Goal: Use online tool/utility: Utilize a website feature to perform a specific function

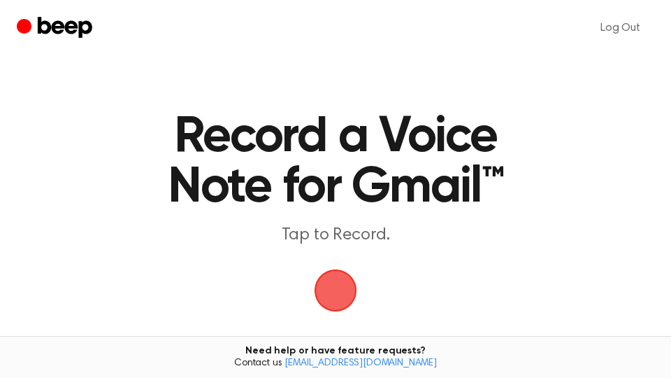
drag, startPoint x: 0, startPoint y: 0, endPoint x: 338, endPoint y: 289, distance: 445.3
click at [336, 292] on span "button" at bounding box center [335, 290] width 50 height 50
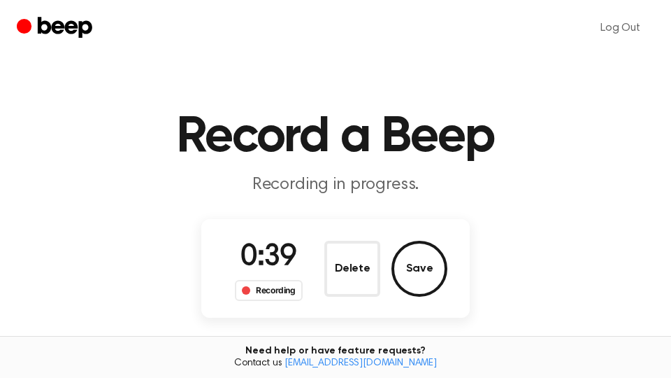
click at [417, 263] on button "Save" at bounding box center [420, 268] width 56 height 56
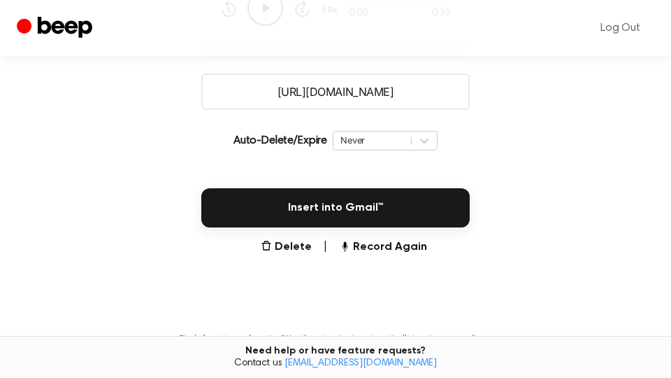
scroll to position [371, 0]
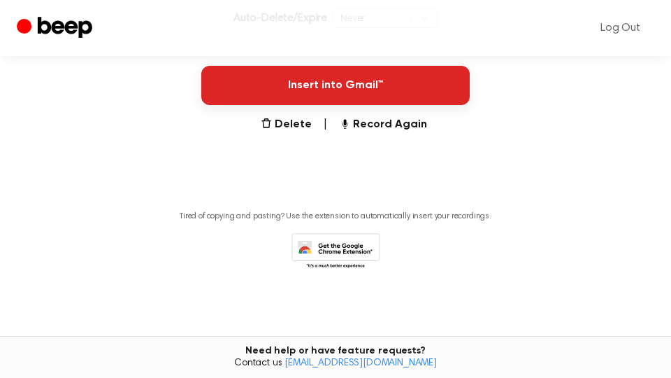
click at [353, 82] on button "Insert into Gmail™" at bounding box center [335, 85] width 268 height 39
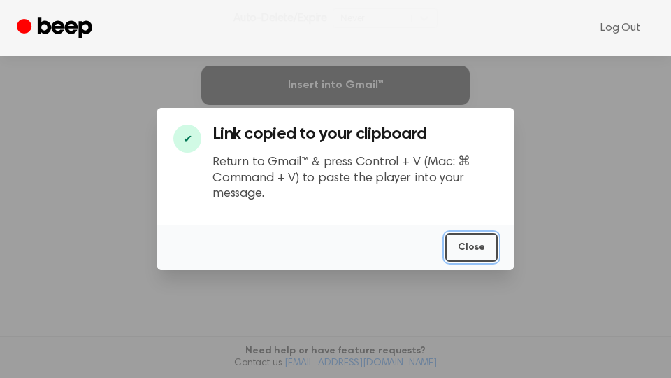
drag, startPoint x: 481, startPoint y: 246, endPoint x: 8, endPoint y: 190, distance: 475.9
click at [465, 249] on button "Close" at bounding box center [471, 247] width 52 height 29
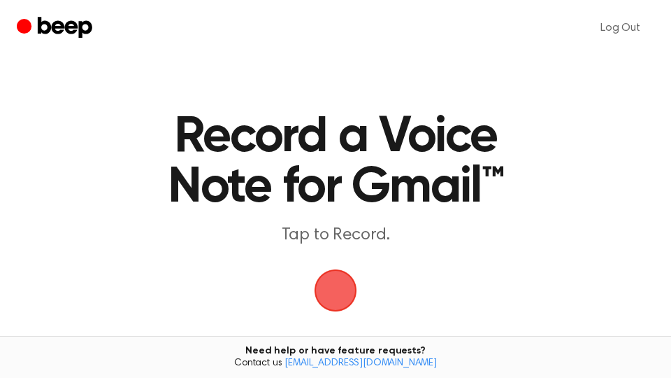
click at [332, 298] on span "button" at bounding box center [335, 290] width 39 height 39
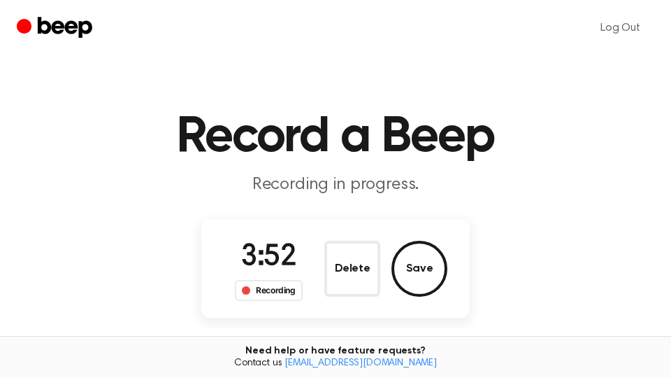
drag, startPoint x: 432, startPoint y: 268, endPoint x: 490, endPoint y: 232, distance: 68.1
click at [432, 268] on button "Save" at bounding box center [420, 268] width 56 height 56
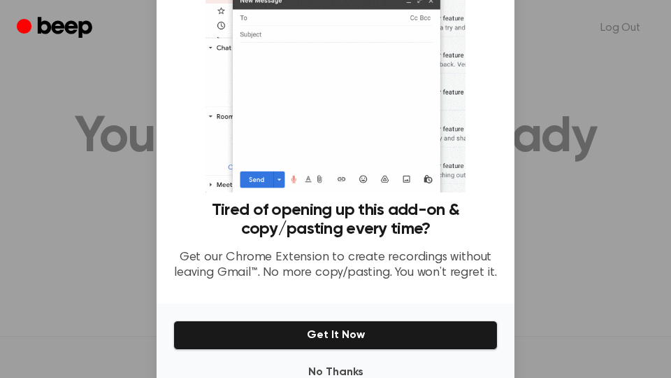
scroll to position [138, 0]
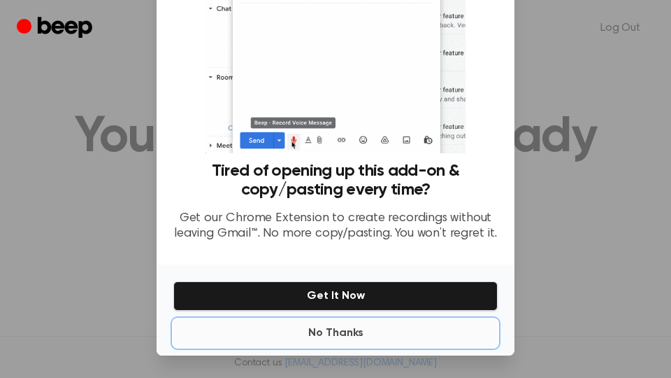
click at [324, 333] on button "No Thanks" at bounding box center [335, 333] width 324 height 28
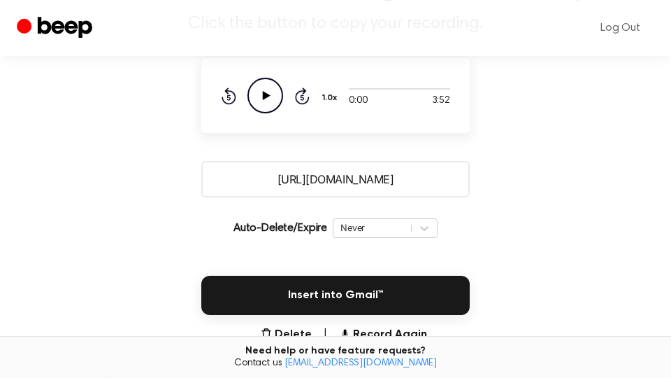
scroll to position [238, 0]
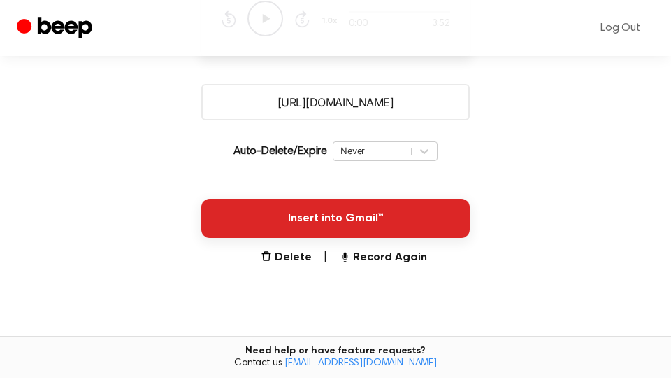
click at [416, 220] on button "Insert into Gmail™" at bounding box center [335, 218] width 268 height 39
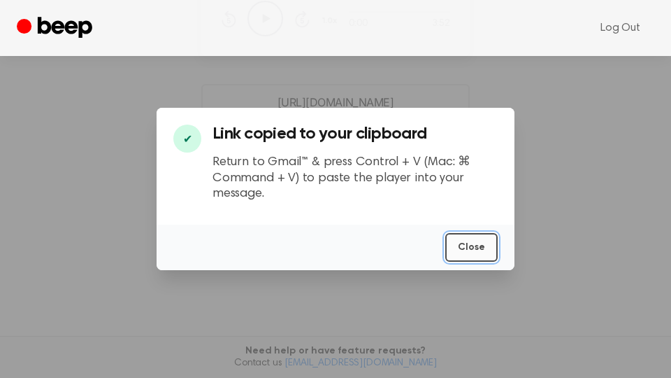
click at [461, 244] on button "Close" at bounding box center [471, 247] width 52 height 29
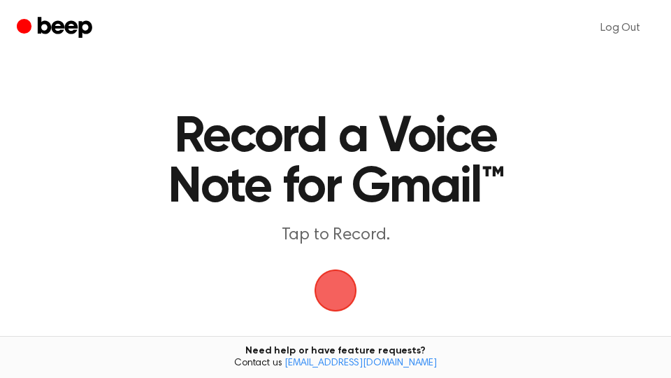
click at [332, 292] on span "button" at bounding box center [335, 290] width 39 height 39
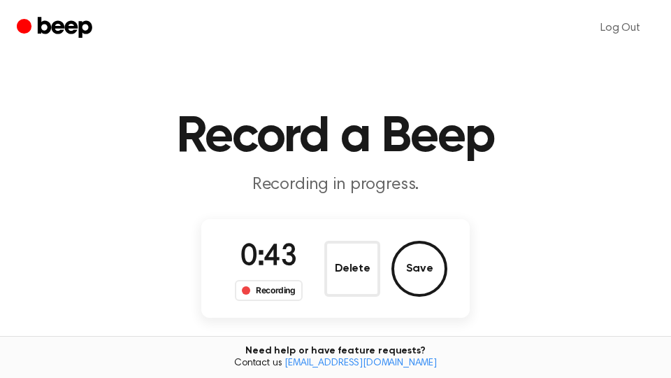
click at [421, 268] on button "Save" at bounding box center [420, 268] width 56 height 56
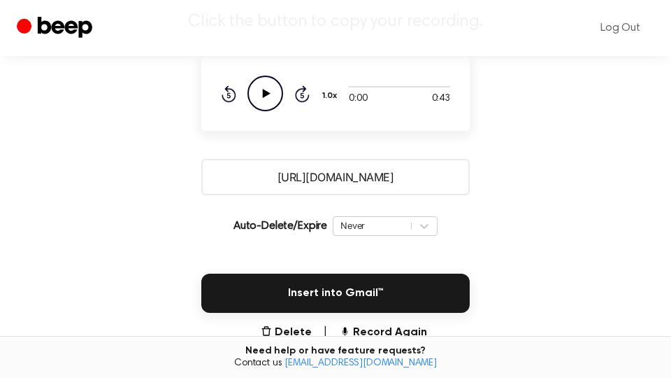
scroll to position [238, 0]
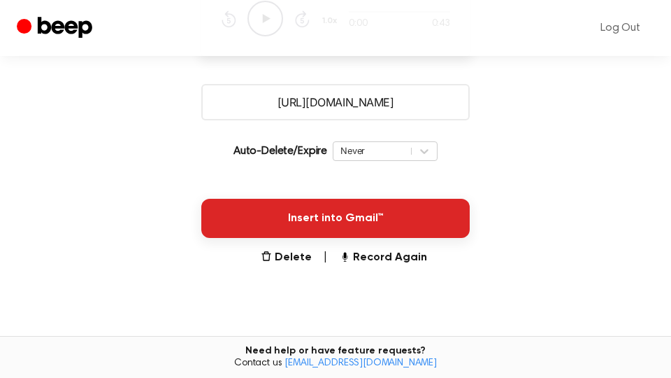
click at [390, 217] on button "Insert into Gmail™" at bounding box center [335, 218] width 268 height 39
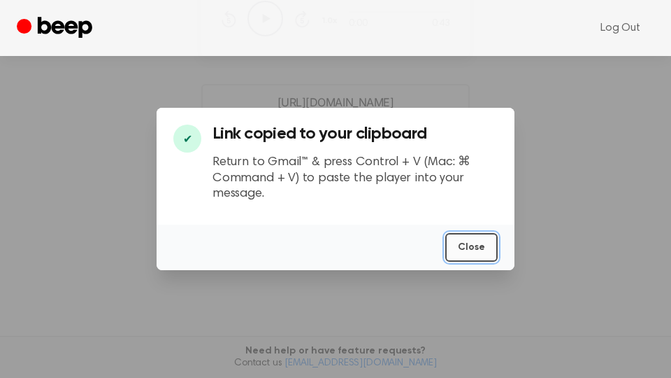
click at [475, 247] on button "Close" at bounding box center [471, 247] width 52 height 29
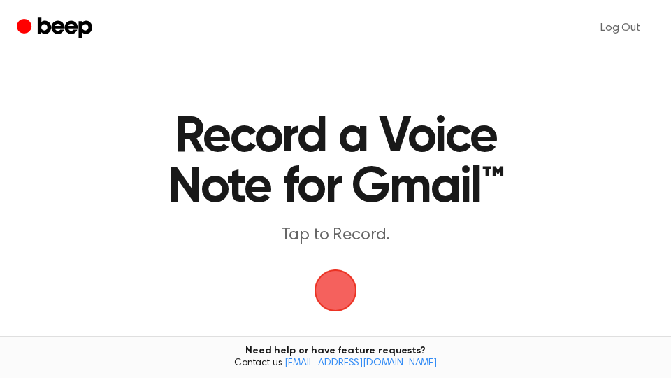
click at [339, 290] on span "button" at bounding box center [335, 290] width 39 height 39
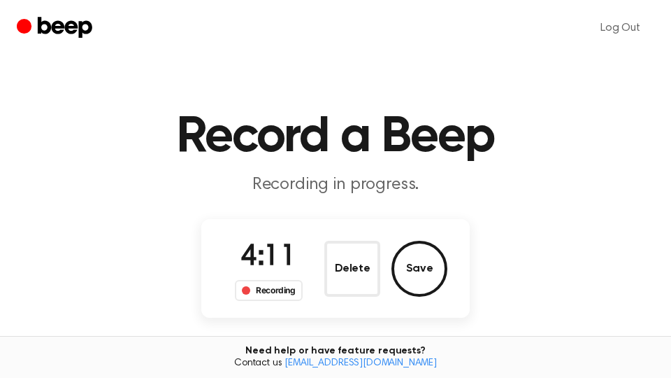
click at [435, 275] on button "Save" at bounding box center [420, 268] width 56 height 56
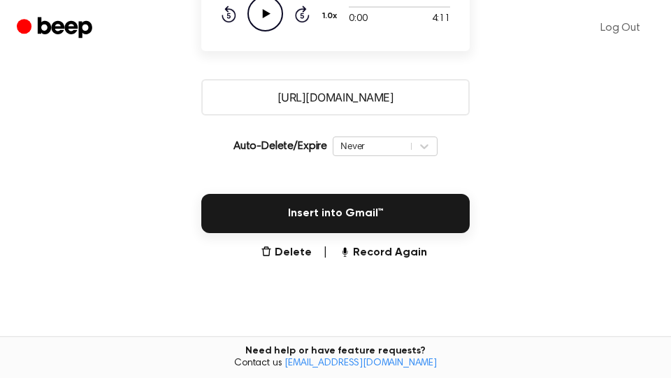
scroll to position [371, 0]
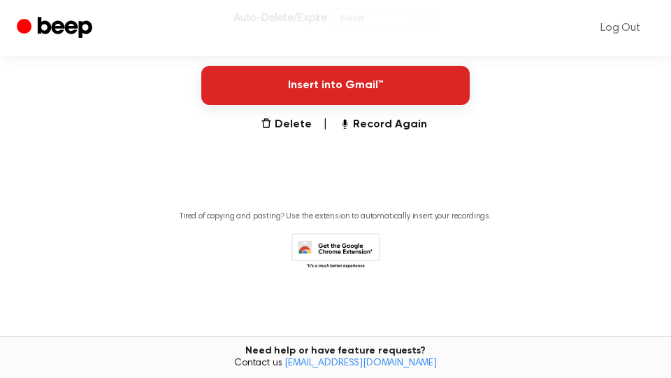
click at [403, 94] on button "Insert into Gmail™" at bounding box center [335, 85] width 268 height 39
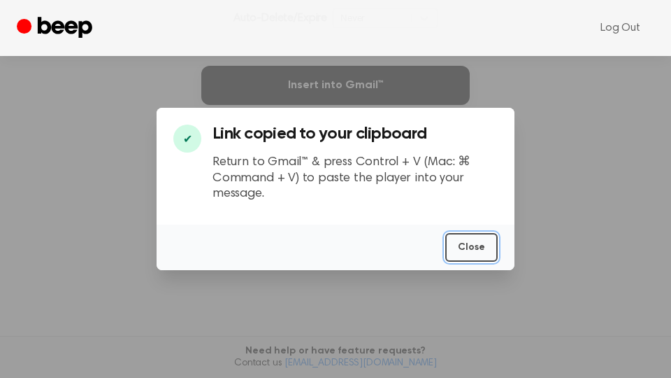
drag, startPoint x: 473, startPoint y: 248, endPoint x: 484, endPoint y: 224, distance: 26.6
click at [475, 248] on button "Close" at bounding box center [471, 247] width 52 height 29
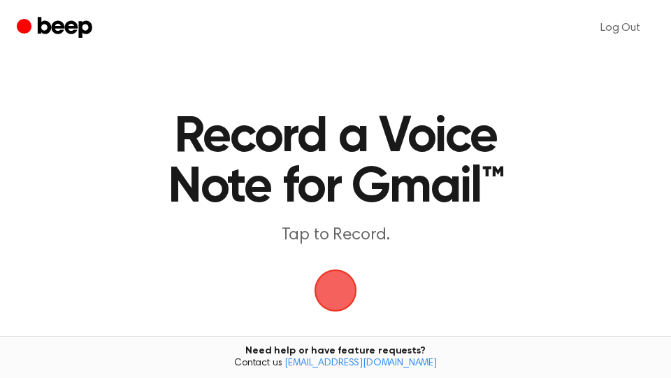
click at [345, 289] on span "button" at bounding box center [335, 290] width 45 height 45
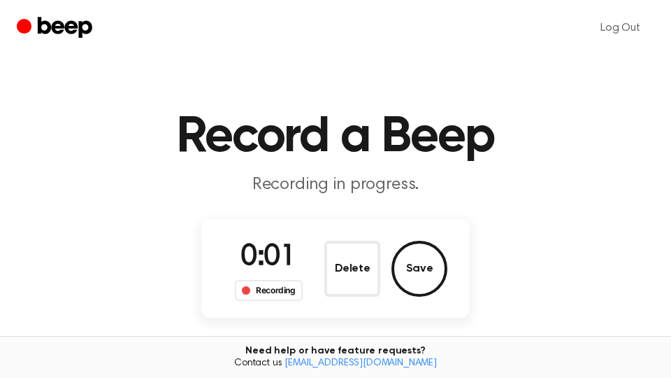
click at [422, 268] on button "Save" at bounding box center [420, 268] width 56 height 56
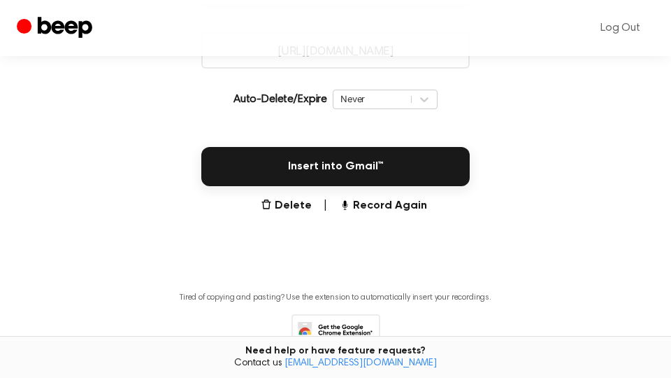
scroll to position [371, 0]
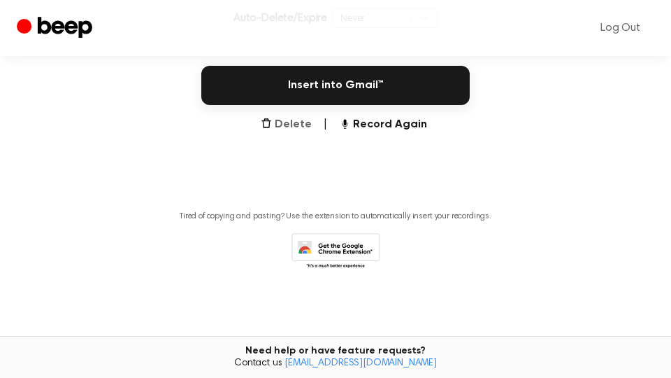
click at [304, 127] on button "Delete" at bounding box center [286, 124] width 51 height 17
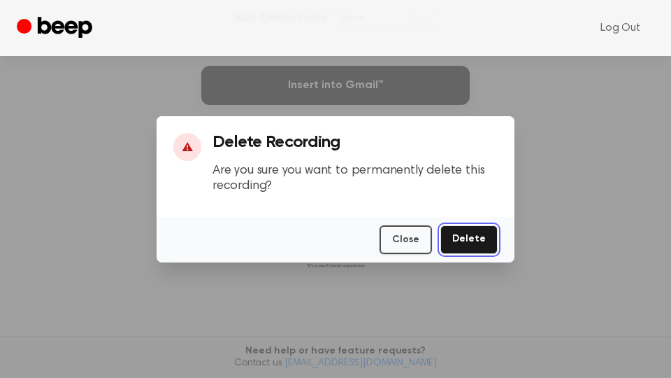
drag, startPoint x: 466, startPoint y: 235, endPoint x: 401, endPoint y: 212, distance: 69.6
click at [466, 234] on button "Delete" at bounding box center [468, 239] width 57 height 29
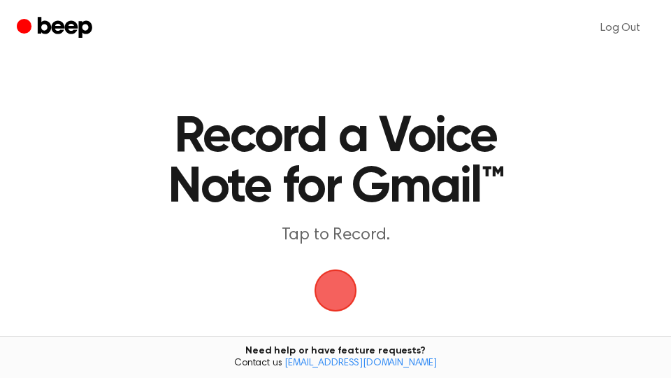
click at [338, 289] on span "button" at bounding box center [335, 289] width 57 height 57
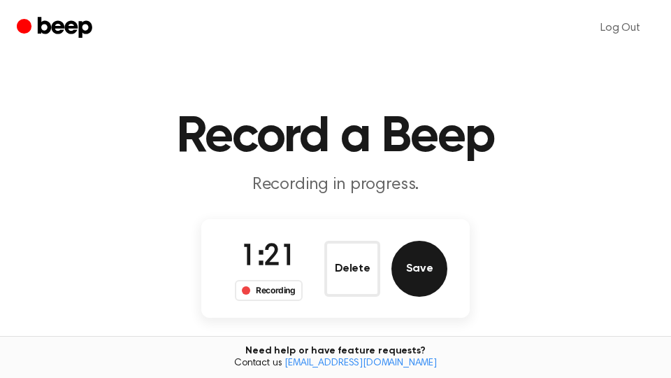
click at [428, 278] on button "Save" at bounding box center [420, 268] width 56 height 56
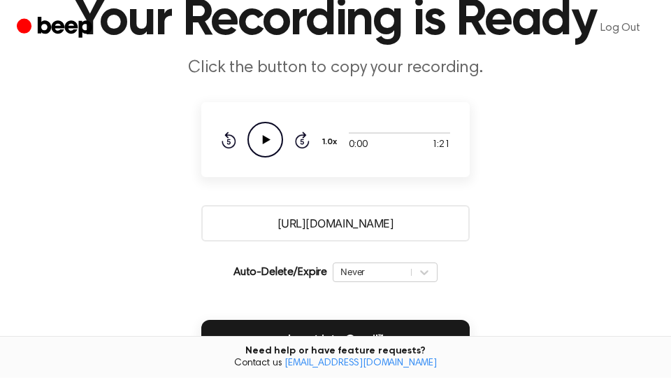
scroll to position [238, 0]
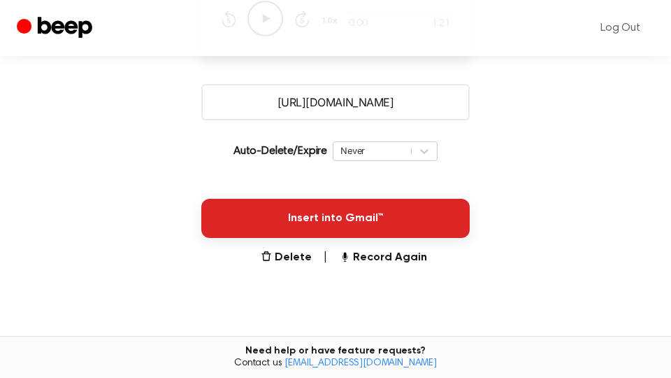
click at [437, 222] on button "Insert into Gmail™" at bounding box center [335, 218] width 268 height 39
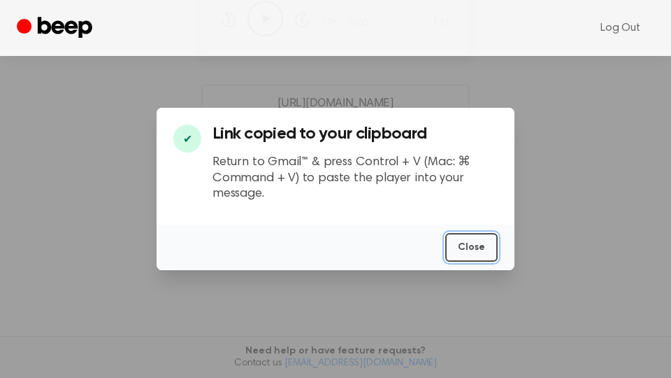
drag, startPoint x: 482, startPoint y: 244, endPoint x: 347, endPoint y: 215, distance: 137.4
click at [482, 245] on button "Close" at bounding box center [471, 247] width 52 height 29
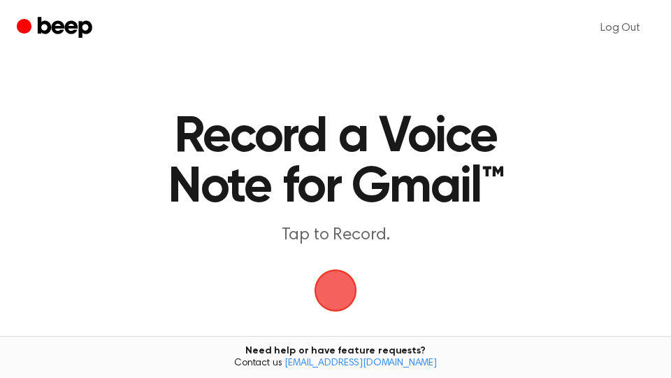
click at [333, 276] on span "button" at bounding box center [335, 290] width 64 height 64
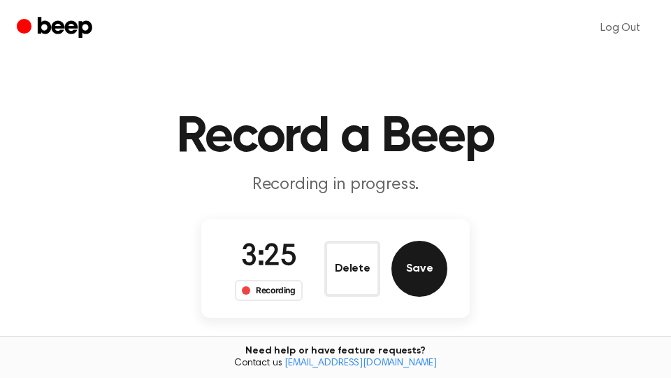
click at [434, 266] on button "Save" at bounding box center [420, 268] width 56 height 56
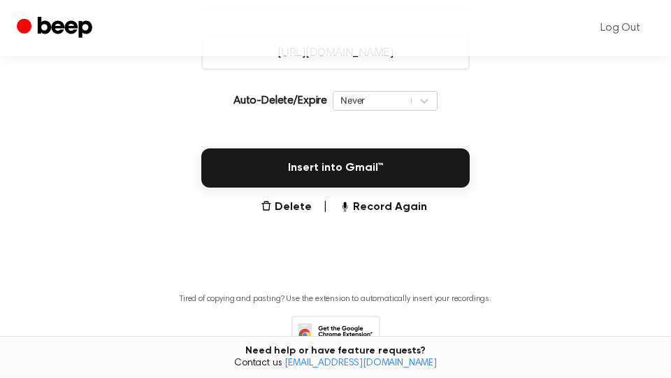
scroll to position [371, 0]
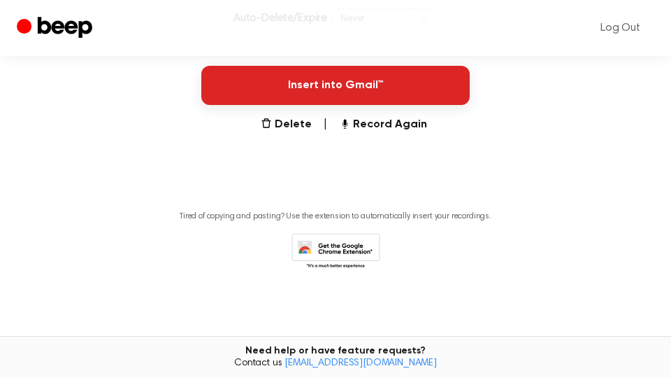
click at [370, 86] on button "Insert into Gmail™" at bounding box center [335, 85] width 268 height 39
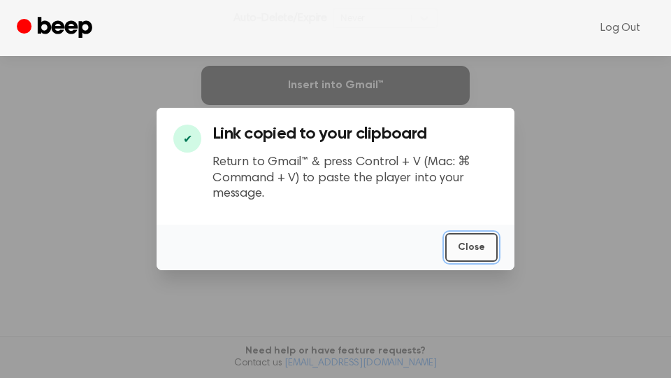
click at [468, 240] on button "Close" at bounding box center [471, 247] width 52 height 29
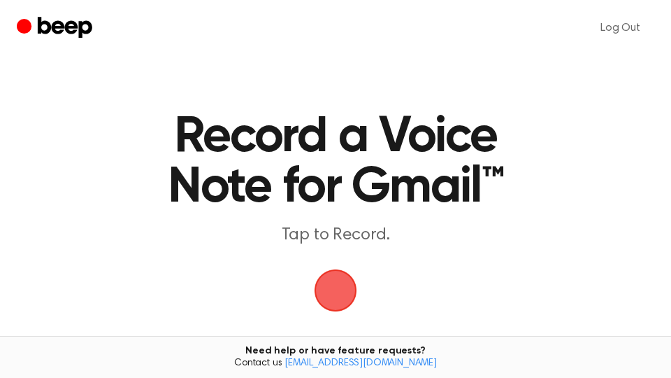
drag, startPoint x: 338, startPoint y: 292, endPoint x: 549, endPoint y: 259, distance: 213.0
click at [349, 292] on span "button" at bounding box center [336, 290] width 43 height 43
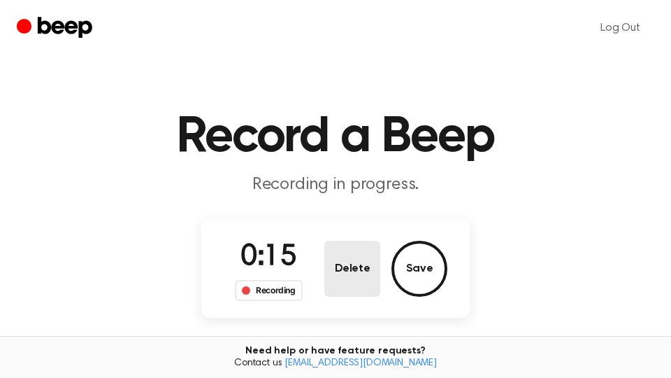
click at [363, 278] on button "Delete" at bounding box center [352, 268] width 56 height 56
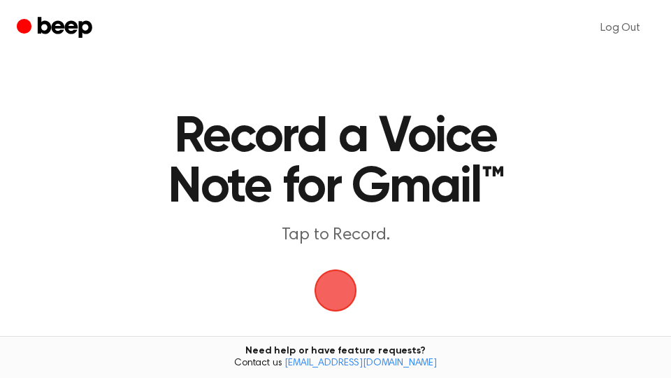
click at [340, 286] on span "button" at bounding box center [336, 290] width 43 height 43
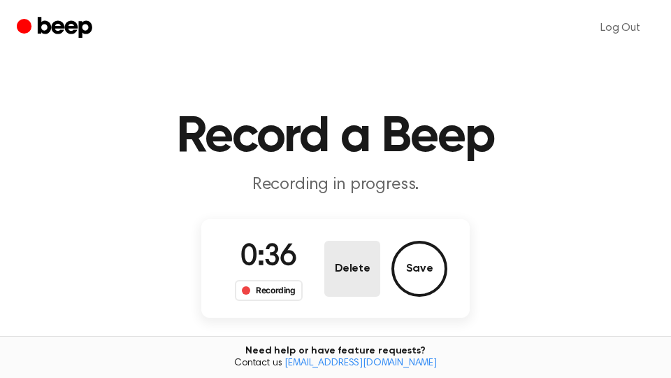
click at [354, 287] on button "Delete" at bounding box center [352, 268] width 56 height 56
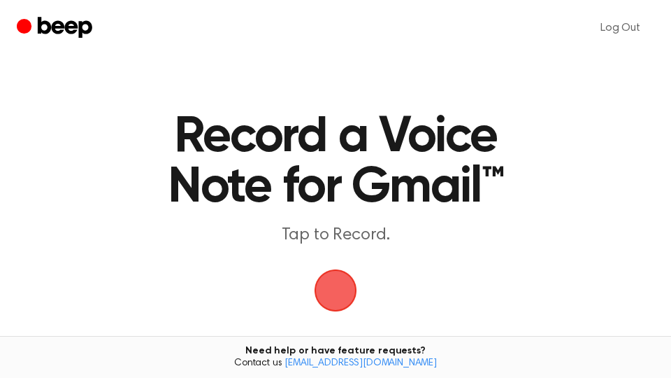
click at [343, 299] on span "button" at bounding box center [336, 290] width 43 height 43
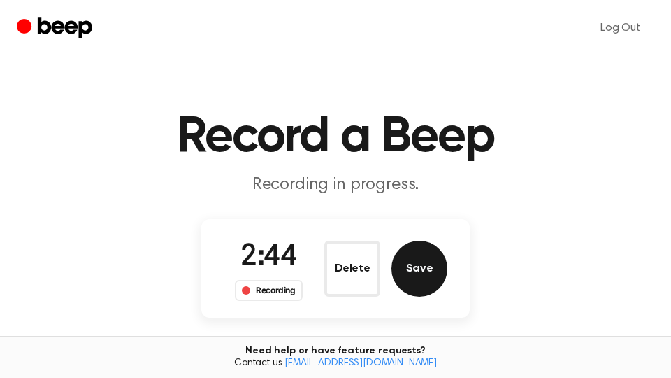
click at [419, 275] on button "Save" at bounding box center [420, 268] width 56 height 56
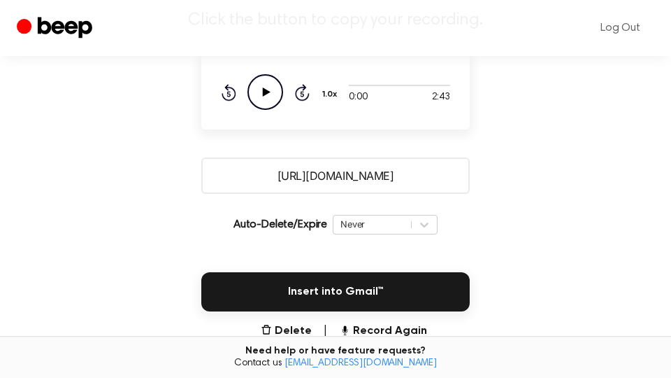
scroll to position [238, 0]
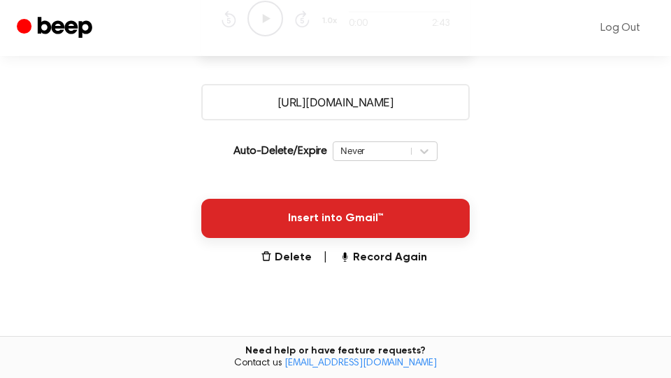
click at [419, 226] on button "Insert into Gmail™" at bounding box center [335, 218] width 268 height 39
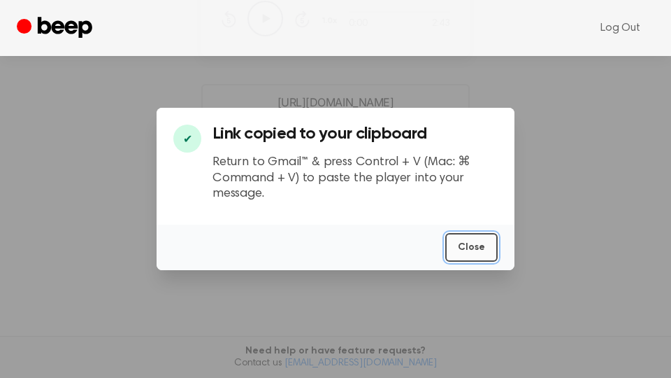
click at [469, 248] on button "Close" at bounding box center [471, 247] width 52 height 29
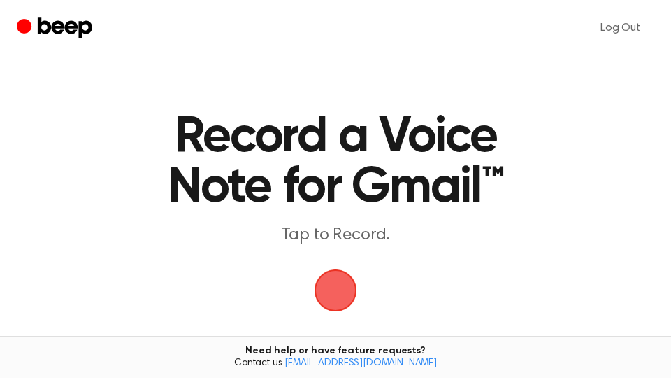
click at [343, 295] on span "button" at bounding box center [335, 290] width 59 height 59
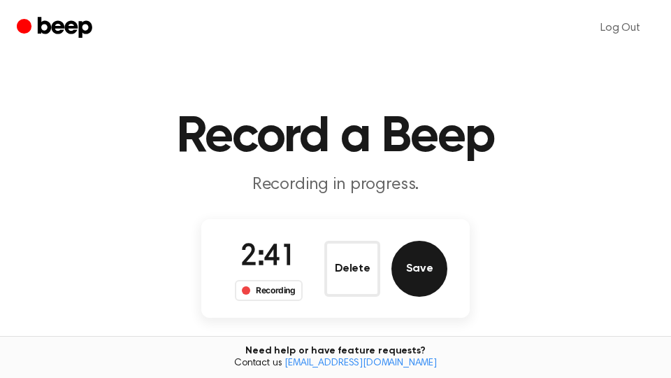
click at [420, 268] on button "Save" at bounding box center [420, 268] width 56 height 56
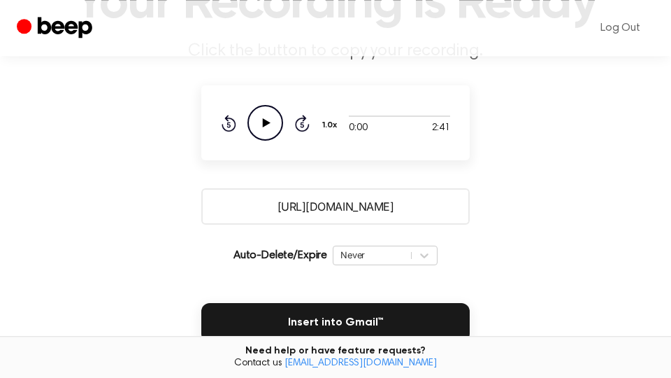
scroll to position [238, 0]
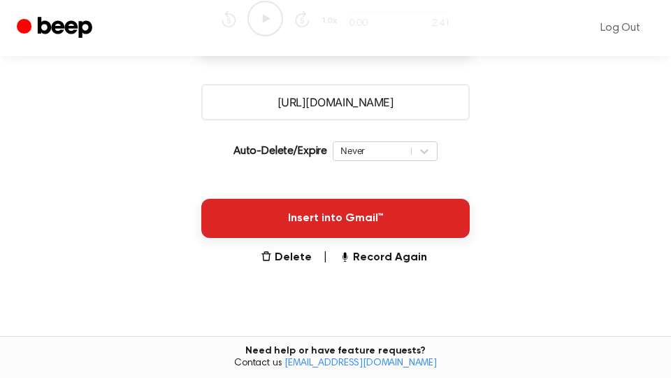
click at [447, 224] on button "Insert into Gmail™" at bounding box center [335, 218] width 268 height 39
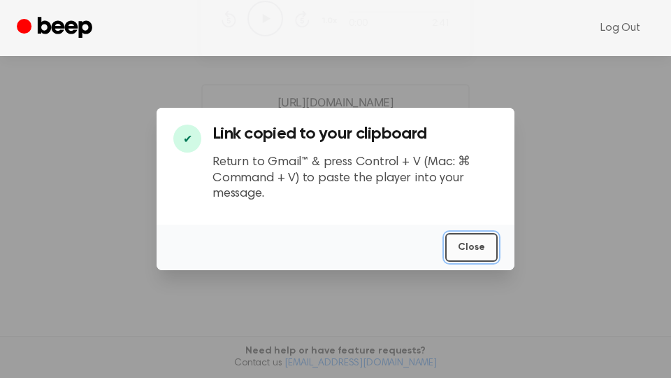
click at [474, 247] on button "Close" at bounding box center [471, 247] width 52 height 29
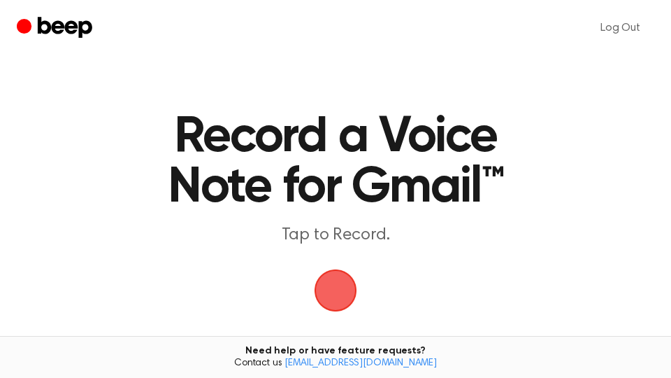
click at [343, 287] on span "button" at bounding box center [336, 290] width 72 height 72
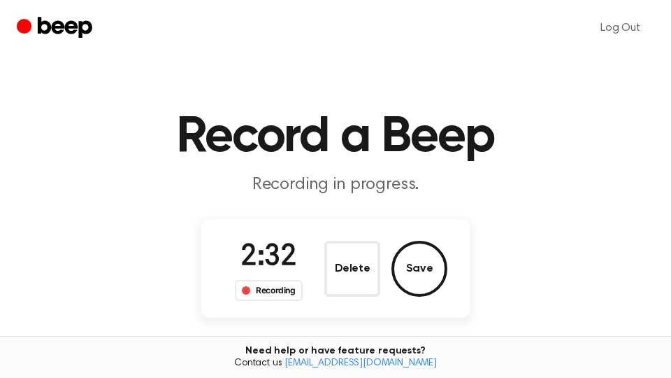
drag, startPoint x: 419, startPoint y: 271, endPoint x: 534, endPoint y: 299, distance: 118.2
click at [421, 270] on button "Save" at bounding box center [420, 268] width 56 height 56
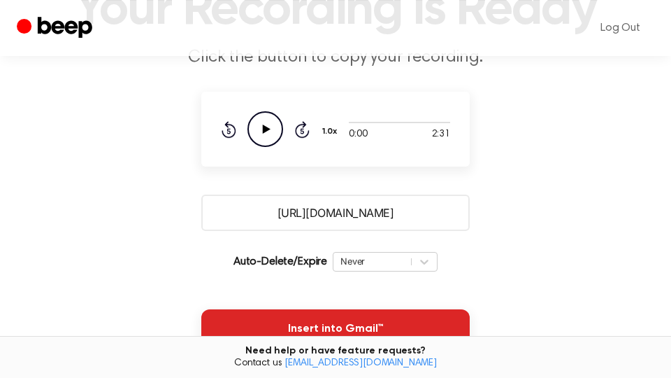
scroll to position [238, 0]
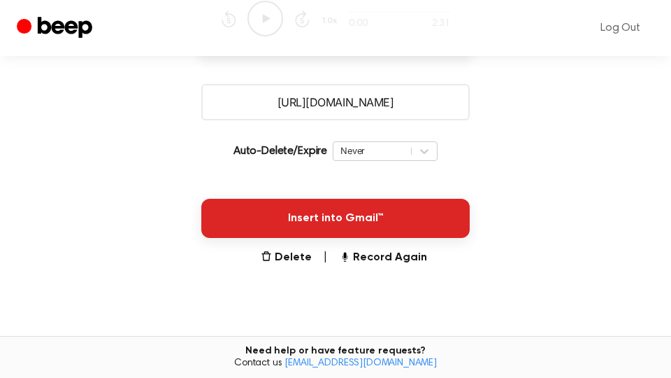
click at [415, 227] on button "Insert into Gmail™" at bounding box center [335, 218] width 268 height 39
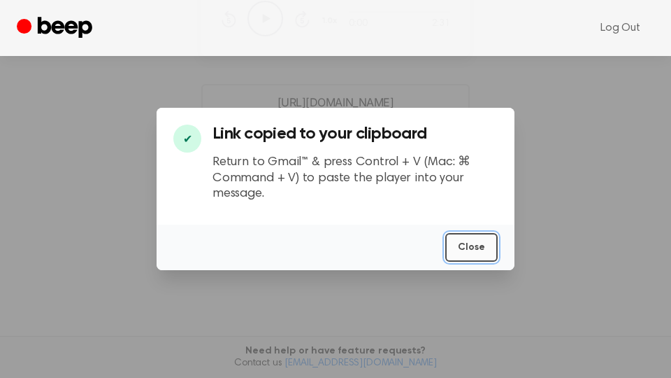
click at [486, 253] on button "Close" at bounding box center [471, 247] width 52 height 29
